Goal: Navigation & Orientation: Find specific page/section

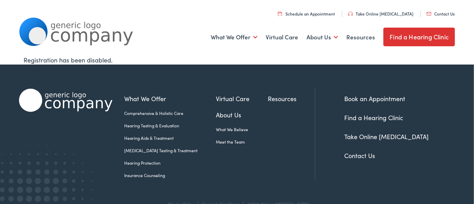
click at [403, 35] on link "Find a Hearing Clinic" at bounding box center [419, 37] width 72 height 19
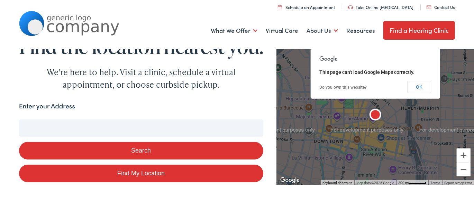
click at [163, 183] on link "Find My Location" at bounding box center [141, 174] width 244 height 18
type input "[GEOGRAPHIC_DATA], [US_STATE]"
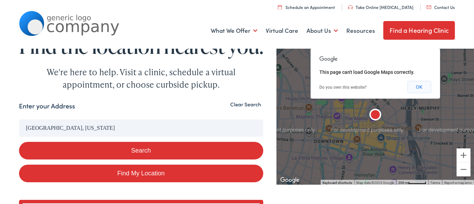
click at [420, 85] on button "OK" at bounding box center [420, 87] width 24 height 12
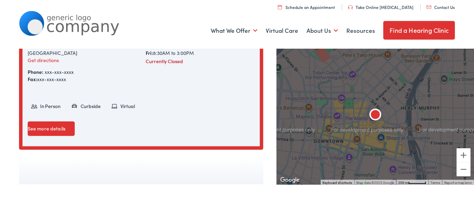
scroll to position [204, 0]
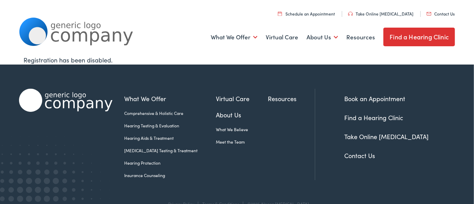
click at [354, 118] on link "Find a Hearing Clinic" at bounding box center [373, 117] width 59 height 9
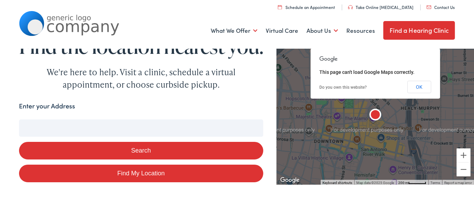
click at [152, 160] on button "Search" at bounding box center [141, 151] width 244 height 18
click at [68, 137] on input "Enter your Address" at bounding box center [141, 128] width 244 height 17
type input "5"
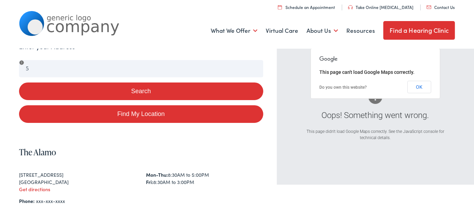
scroll to position [57, 0]
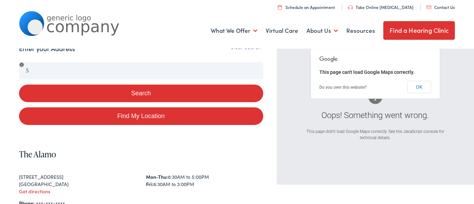
click at [132, 102] on button "Search" at bounding box center [141, 94] width 244 height 18
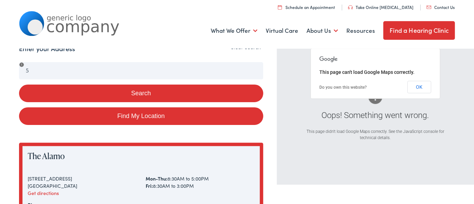
click at [255, 51] on button "Clear Search" at bounding box center [245, 47] width 35 height 7
